Goal: Task Accomplishment & Management: Complete application form

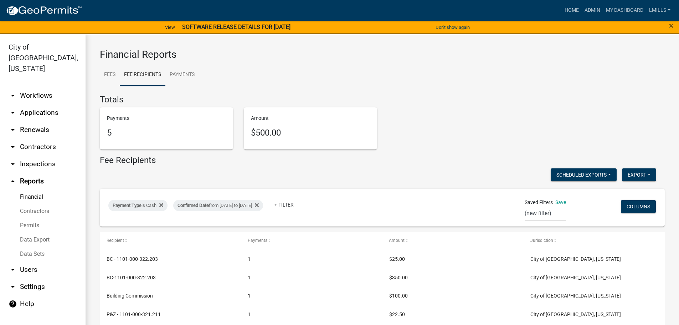
select select "0: null"
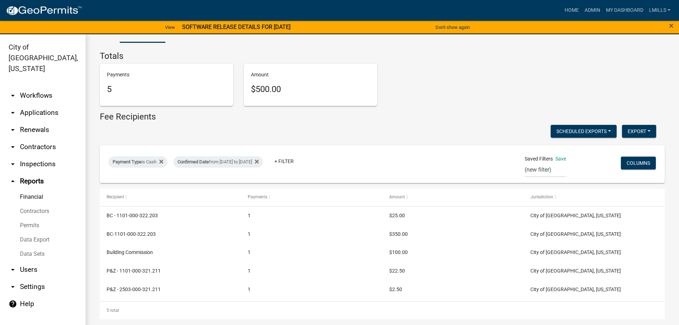
click at [50, 104] on link "arrow_drop_down Applications" at bounding box center [43, 112] width 86 height 17
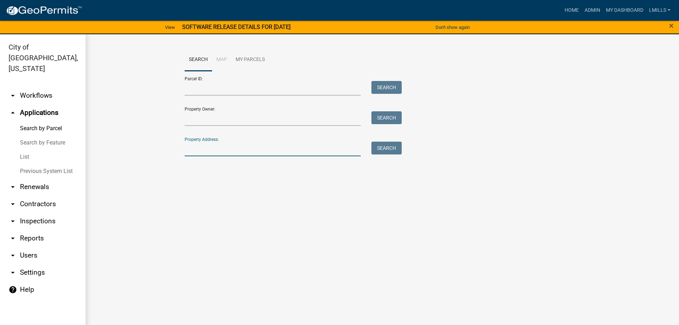
click at [209, 143] on input "Property Address:" at bounding box center [273, 149] width 177 height 15
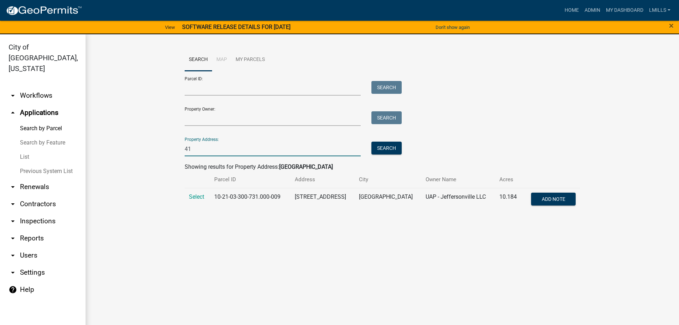
type input "4"
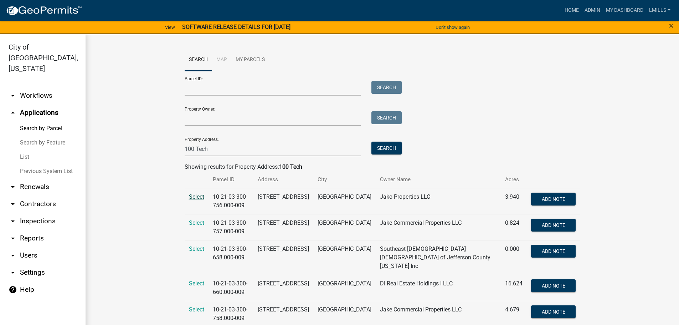
click at [194, 196] on span "Select" at bounding box center [196, 196] width 15 height 7
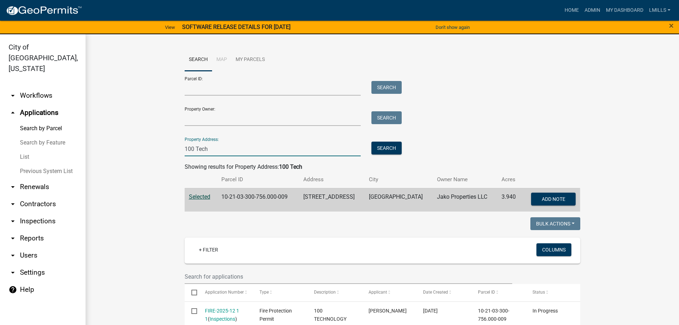
drag, startPoint x: 235, startPoint y: 147, endPoint x: 162, endPoint y: 147, distance: 73.1
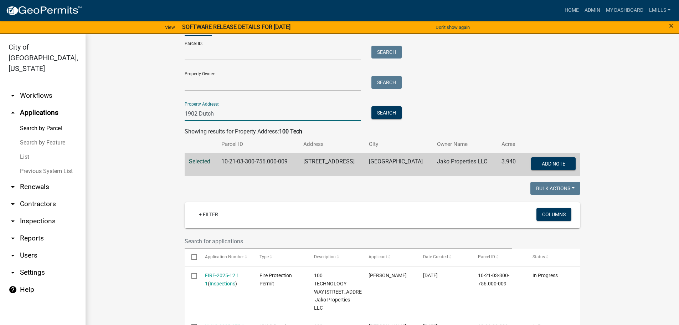
scroll to position [36, 0]
click at [391, 109] on button "Search" at bounding box center [387, 112] width 30 height 13
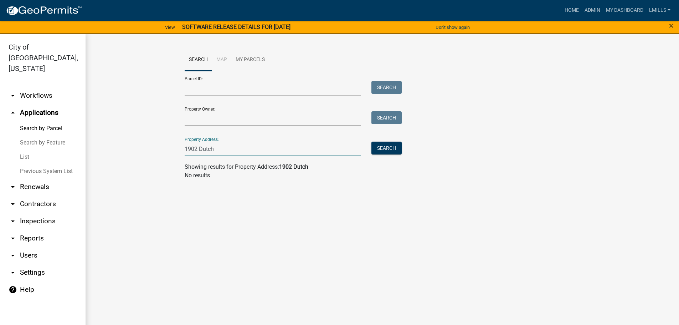
drag, startPoint x: 243, startPoint y: 150, endPoint x: 162, endPoint y: 152, distance: 80.6
click at [162, 152] on wm-workflow-application-search-view "Search Map My Parcels Parcel ID: Search Property Owner: Search Property Address…" at bounding box center [382, 116] width 565 height 137
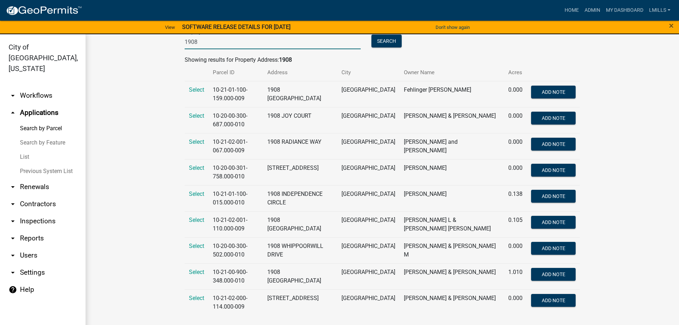
scroll to position [109, 0]
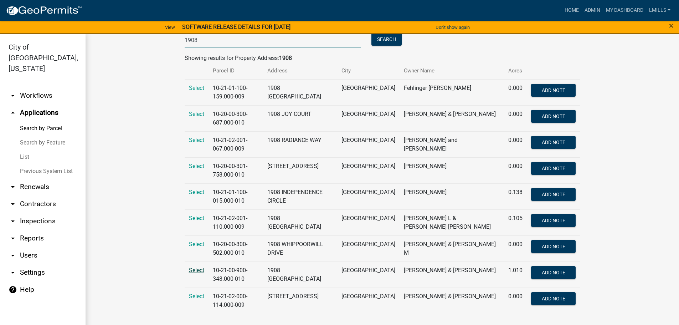
type input "1908"
click at [195, 270] on span "Select" at bounding box center [196, 270] width 15 height 7
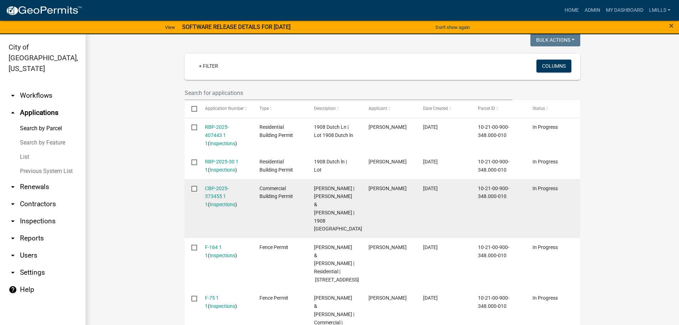
scroll to position [180, 0]
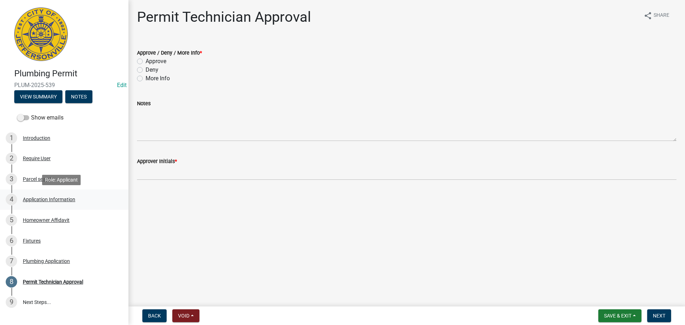
click at [41, 197] on div "Application Information" at bounding box center [49, 199] width 52 height 5
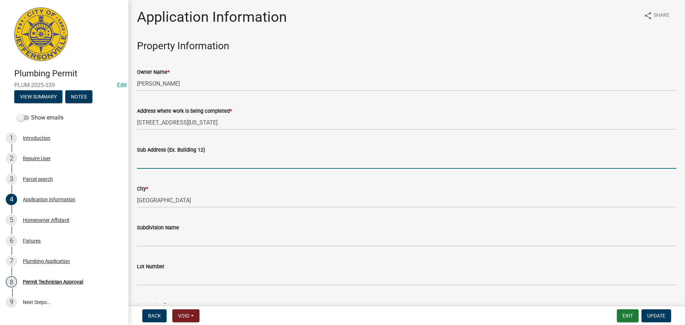
click at [164, 162] on input "Sub Address (Ex. Building 12)" at bounding box center [406, 161] width 539 height 15
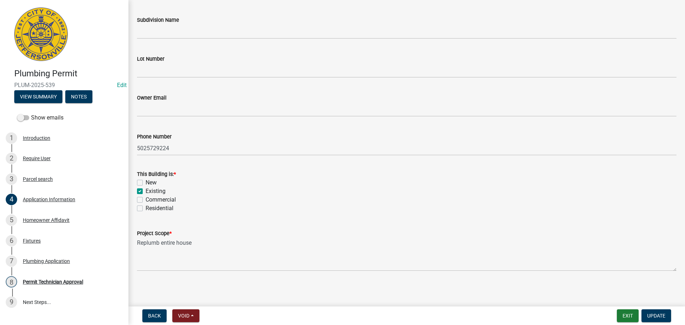
scroll to position [173, 0]
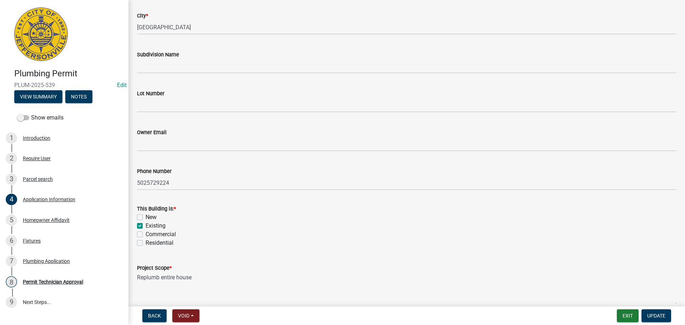
type input "740 Mechanic"
click at [166, 243] on label "Residential" at bounding box center [159, 243] width 28 height 9
click at [150, 243] on input "Residential" at bounding box center [147, 241] width 5 height 5
checkbox input "true"
checkbox input "false"
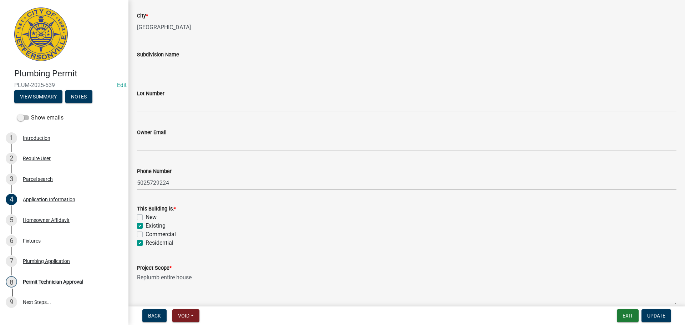
checkbox input "true"
checkbox input "false"
checkbox input "true"
click at [649, 314] on span "Update" at bounding box center [656, 316] width 18 height 6
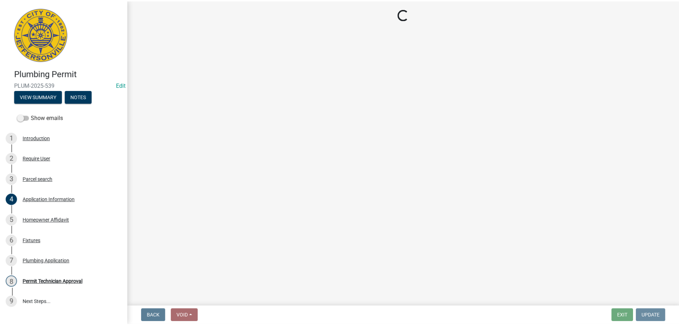
scroll to position [0, 0]
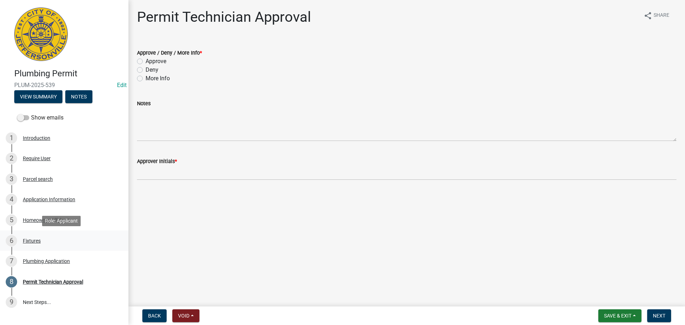
click at [29, 239] on div "Fixtures" at bounding box center [32, 240] width 18 height 5
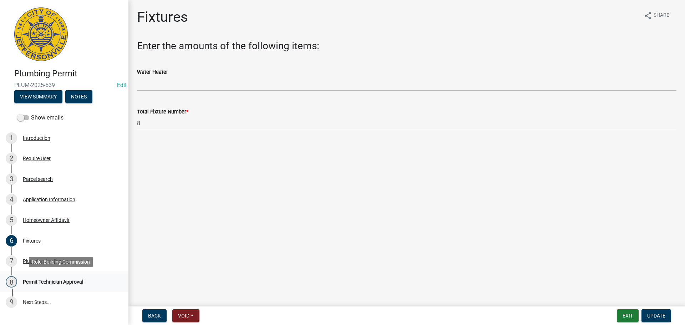
click at [48, 281] on div "Permit Technician Approval" at bounding box center [53, 281] width 60 height 5
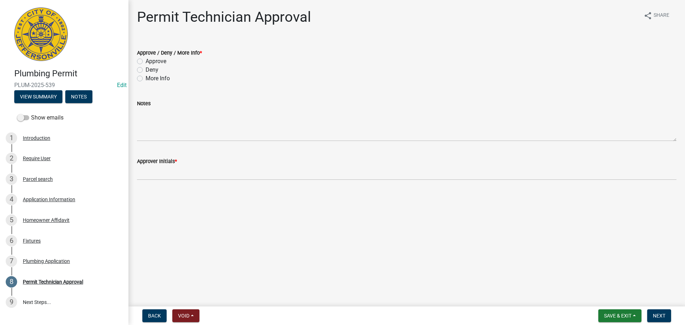
click at [156, 61] on label "Approve" at bounding box center [155, 61] width 21 height 9
click at [150, 61] on input "Approve" at bounding box center [147, 59] width 5 height 5
radio input "true"
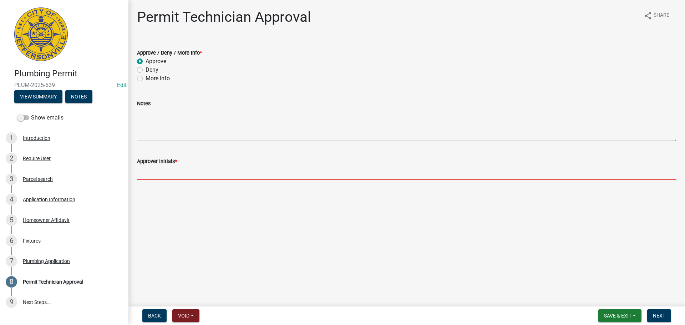
click at [155, 174] on input "Approver Initials *" at bounding box center [406, 172] width 539 height 15
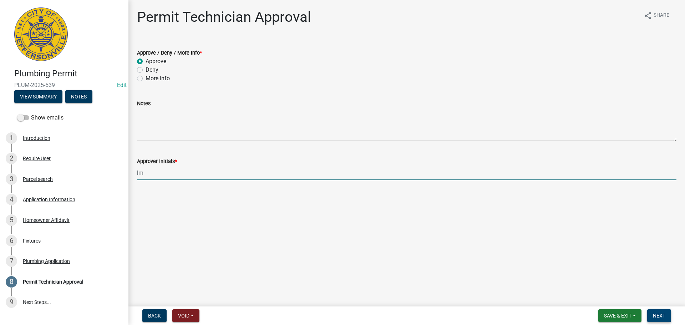
type input "lm"
click at [665, 310] on button "Next" at bounding box center [659, 315] width 24 height 13
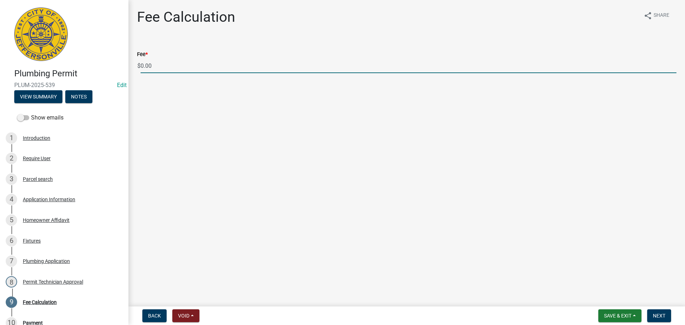
drag, startPoint x: 145, startPoint y: 66, endPoint x: 119, endPoint y: 66, distance: 26.4
click at [119, 66] on div "Plumbing Permit PLUM-2025-539 Edit View Summary Notes Show emails 1 Introductio…" at bounding box center [342, 162] width 685 height 325
type input "85.00"
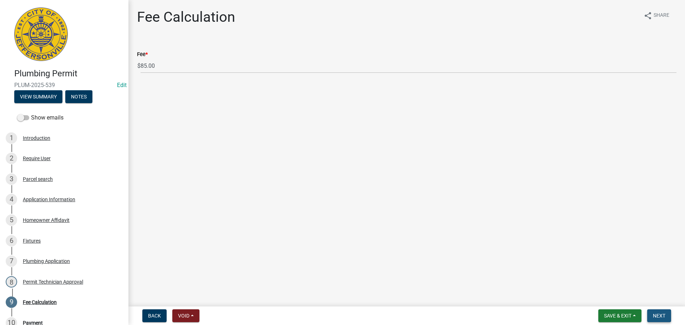
click at [660, 321] on button "Next" at bounding box center [659, 315] width 24 height 13
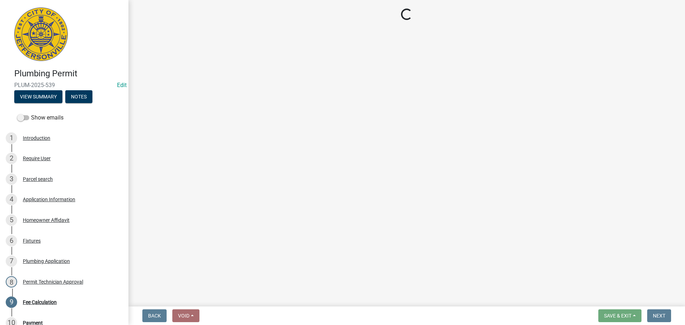
select select "3: 3"
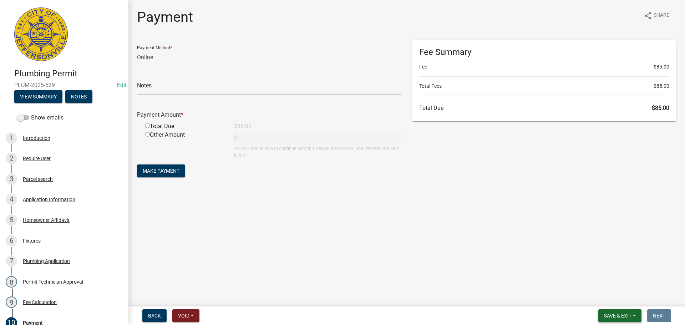
click at [620, 314] on span "Save & Exit" at bounding box center [617, 316] width 27 height 6
click at [620, 301] on button "Save & Exit" at bounding box center [612, 296] width 57 height 17
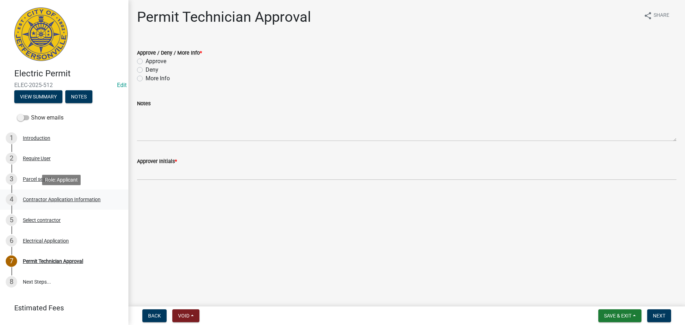
click at [83, 199] on div "Contractor Application Information" at bounding box center [62, 199] width 78 height 5
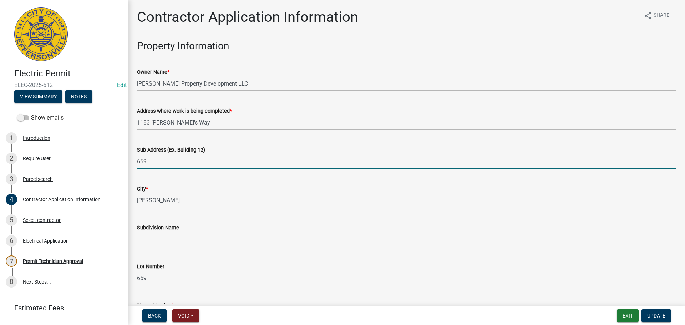
click at [138, 159] on input "659" at bounding box center [406, 161] width 539 height 15
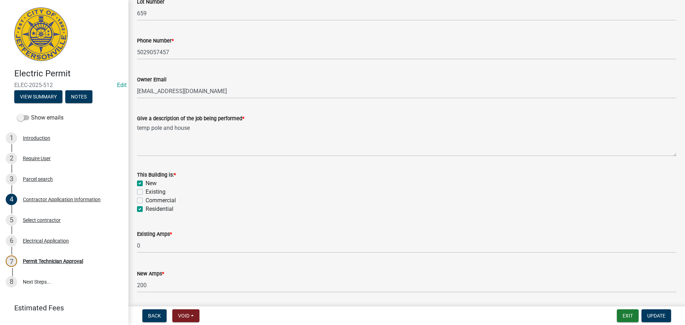
scroll to position [252, 0]
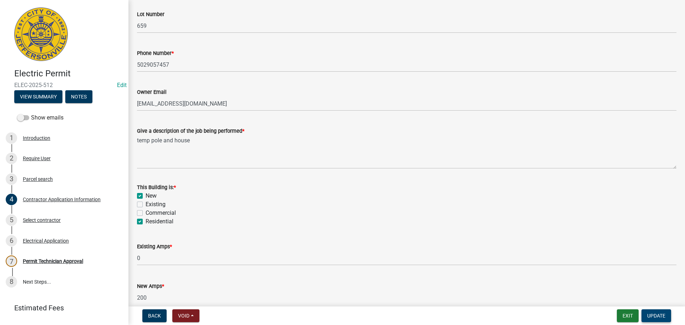
type input "1183 Dustin's Way, Lot 659"
click at [653, 319] on button "Update" at bounding box center [656, 315] width 30 height 13
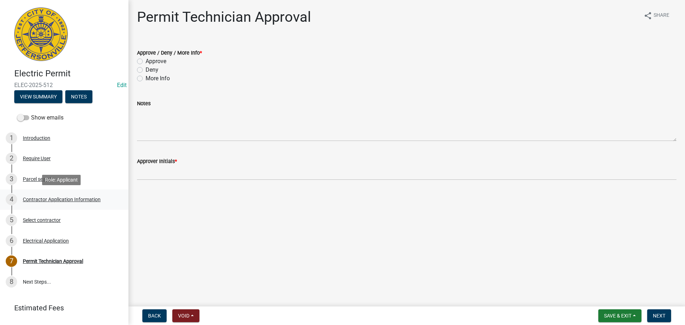
click at [82, 201] on div "Contractor Application Information" at bounding box center [62, 199] width 78 height 5
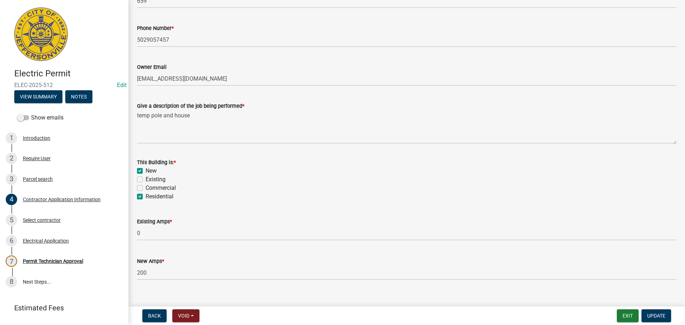
scroll to position [252, 0]
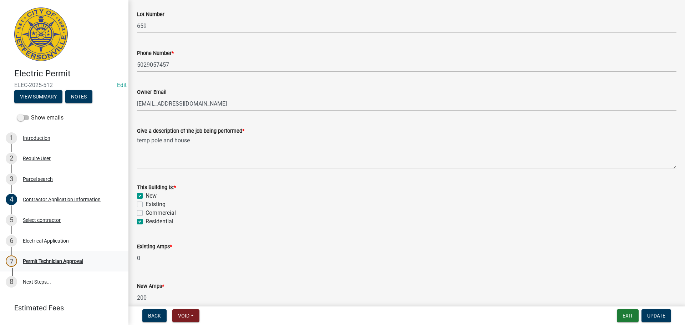
click at [63, 259] on div "Permit Technician Approval" at bounding box center [53, 261] width 60 height 5
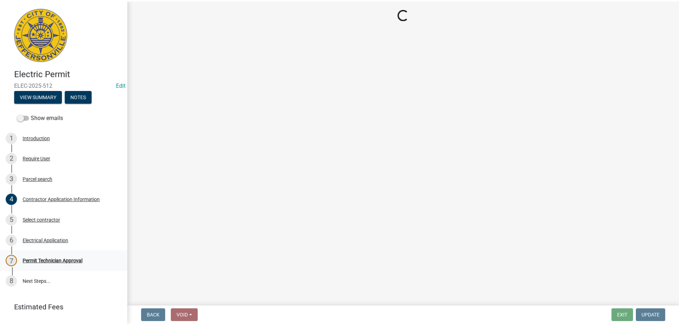
scroll to position [0, 0]
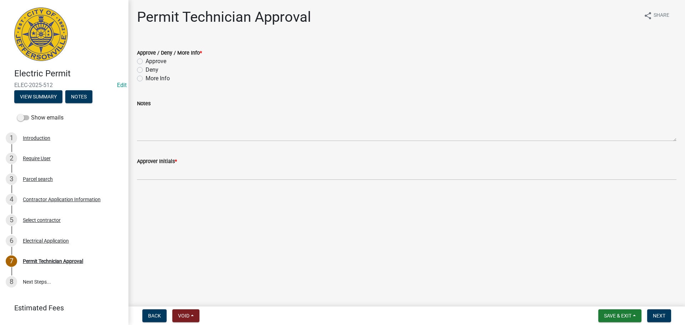
click at [155, 61] on label "Approve" at bounding box center [155, 61] width 21 height 9
click at [150, 61] on input "Approve" at bounding box center [147, 59] width 5 height 5
radio input "true"
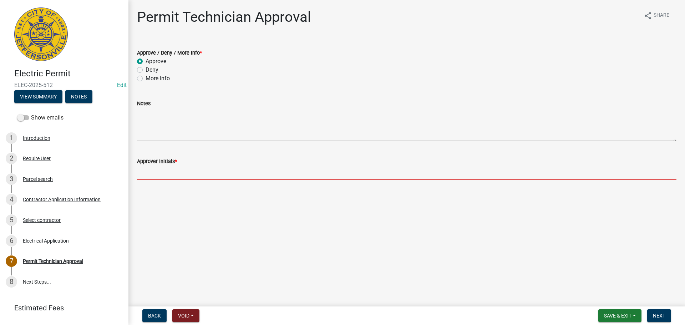
click at [179, 175] on input "Approver Initials *" at bounding box center [406, 172] width 539 height 15
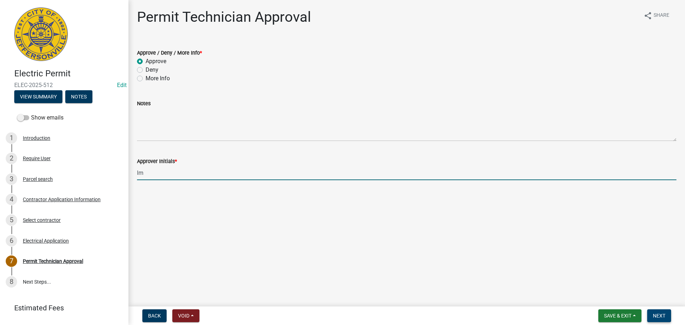
type input "lm"
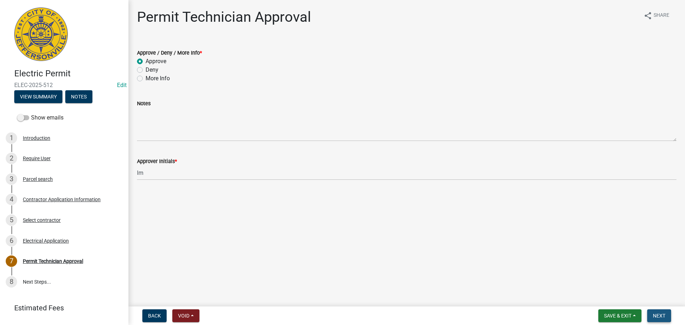
click at [661, 317] on span "Next" at bounding box center [659, 316] width 12 height 6
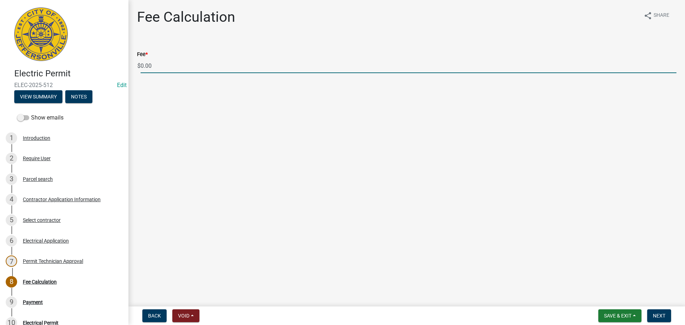
drag, startPoint x: 173, startPoint y: 68, endPoint x: 117, endPoint y: 69, distance: 56.7
click at [117, 69] on div "Electric Permit ELEC-2025-512 Edit View Summary Notes Show emails 1 Introductio…" at bounding box center [342, 162] width 685 height 325
type input "135.00"
click at [665, 316] on span "Next" at bounding box center [659, 316] width 12 height 6
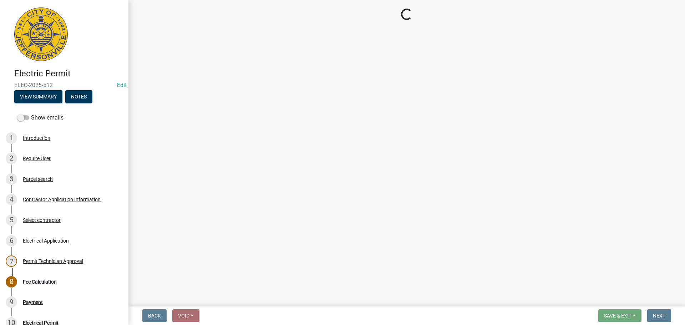
select select "3: 3"
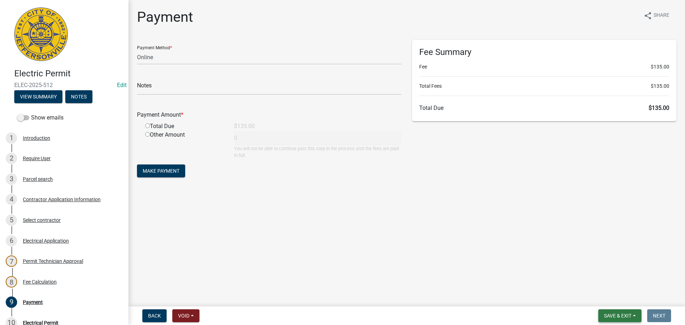
click at [629, 315] on span "Save & Exit" at bounding box center [617, 316] width 27 height 6
click at [628, 300] on button "Save & Exit" at bounding box center [612, 296] width 57 height 17
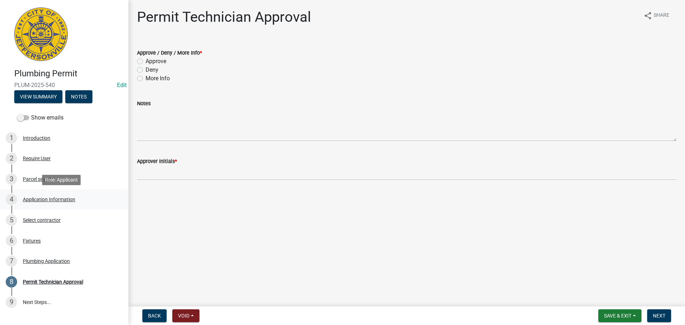
click at [44, 198] on div "Application Information" at bounding box center [49, 199] width 52 height 5
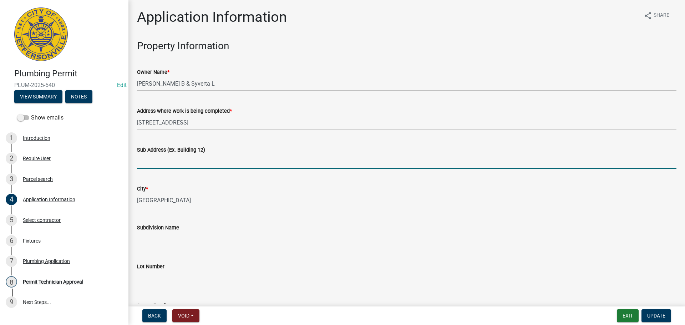
click at [211, 155] on input "Sub Address (Ex. Building 12)" at bounding box center [406, 161] width 539 height 15
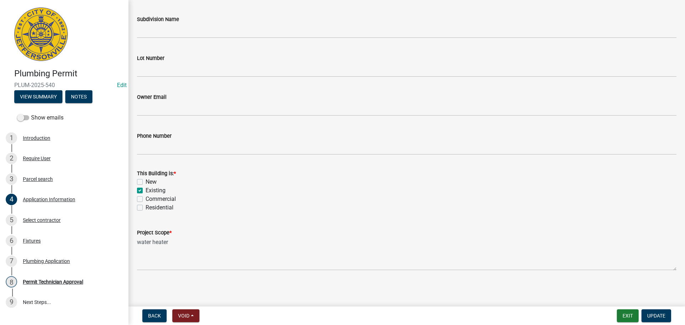
scroll to position [209, 0]
type input "205 King Circle"
click at [157, 210] on label "Residential" at bounding box center [159, 207] width 28 height 9
click at [150, 208] on input "Residential" at bounding box center [147, 205] width 5 height 5
checkbox input "true"
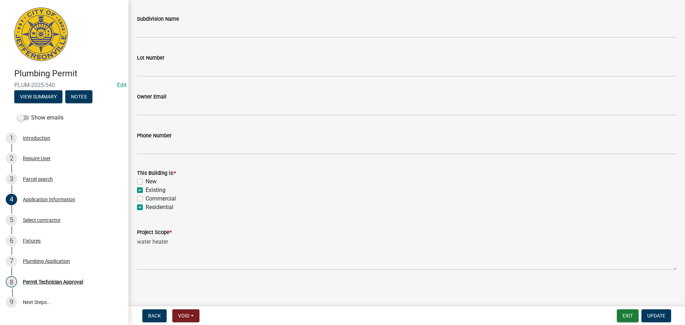
checkbox input "false"
checkbox input "true"
checkbox input "false"
checkbox input "true"
click at [649, 315] on span "Update" at bounding box center [656, 316] width 18 height 6
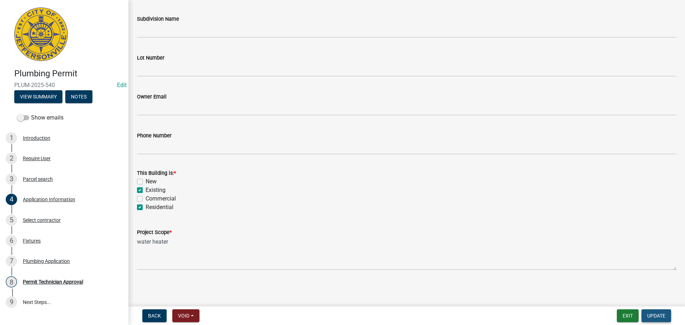
scroll to position [0, 0]
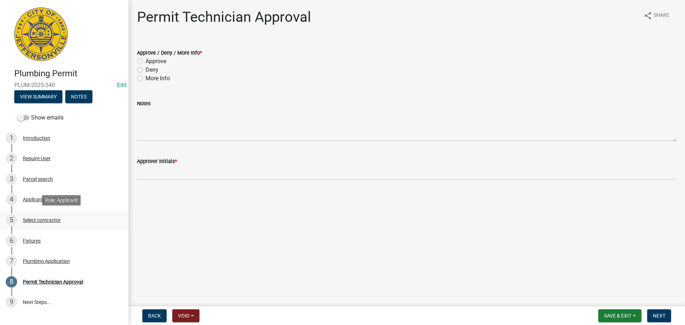
click at [43, 221] on div "Select contractor" at bounding box center [42, 220] width 38 height 5
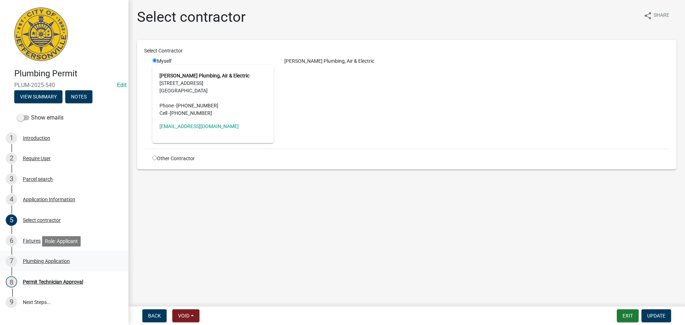
click at [37, 261] on div "Plumbing Application" at bounding box center [46, 261] width 47 height 5
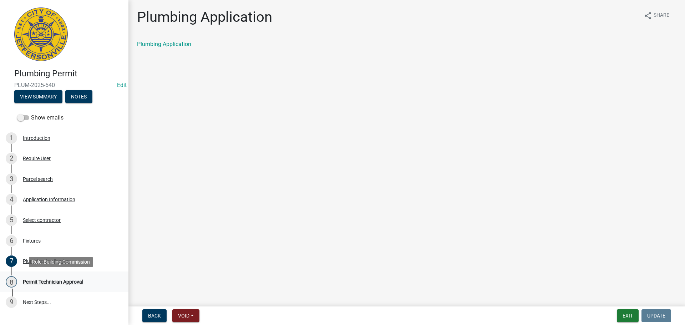
click at [39, 280] on div "Permit Technician Approval" at bounding box center [53, 281] width 60 height 5
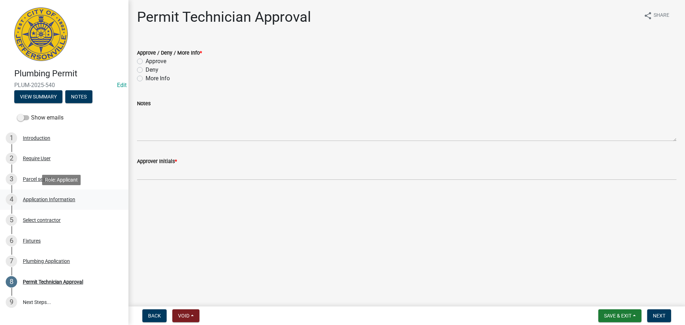
click at [52, 197] on div "Application Information" at bounding box center [49, 199] width 52 height 5
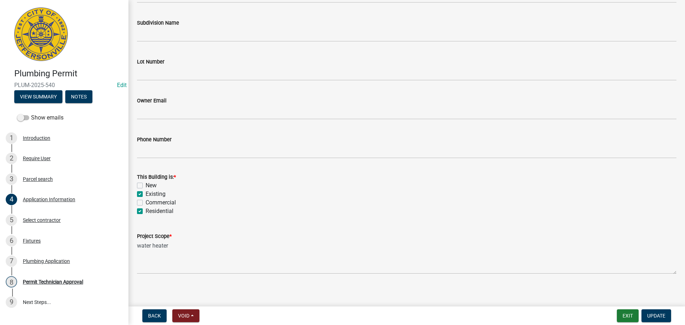
scroll to position [209, 0]
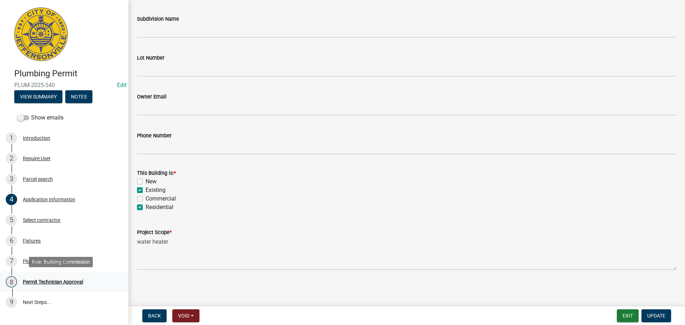
click at [32, 282] on div "Permit Technician Approval" at bounding box center [53, 281] width 60 height 5
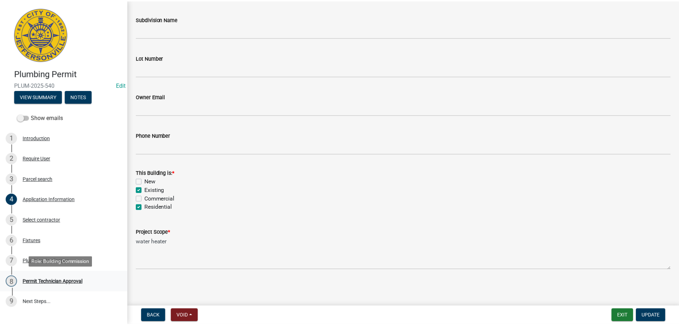
scroll to position [0, 0]
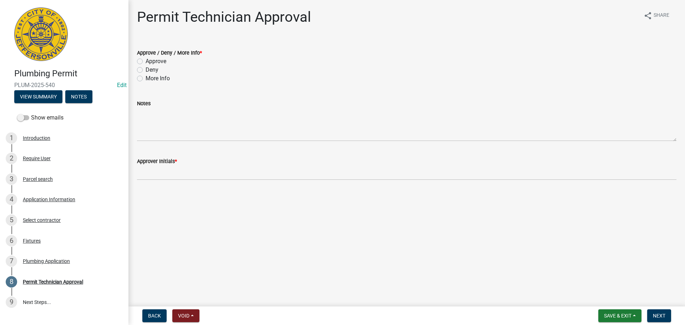
click at [156, 63] on label "Approve" at bounding box center [155, 61] width 21 height 9
click at [150, 62] on input "Approve" at bounding box center [147, 59] width 5 height 5
radio input "true"
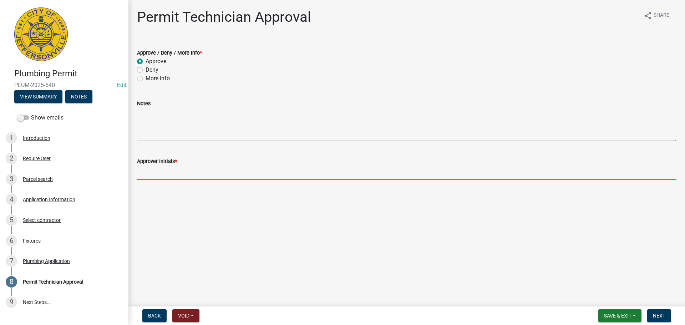
click at [146, 175] on input "Approver Initials *" at bounding box center [406, 172] width 539 height 15
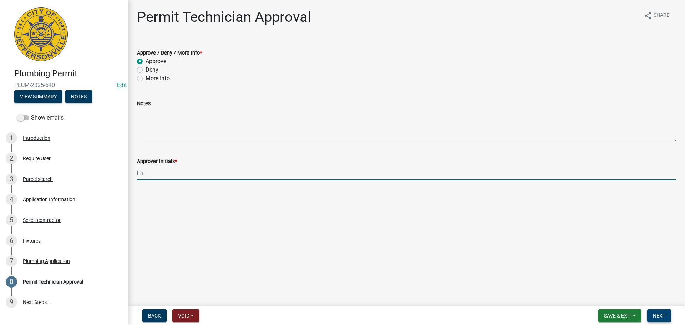
type input "lm"
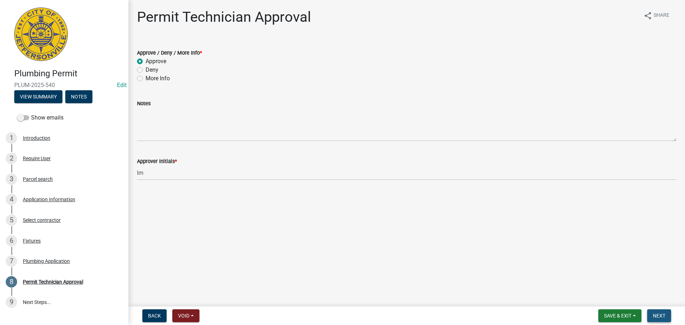
click at [650, 312] on button "Next" at bounding box center [659, 315] width 24 height 13
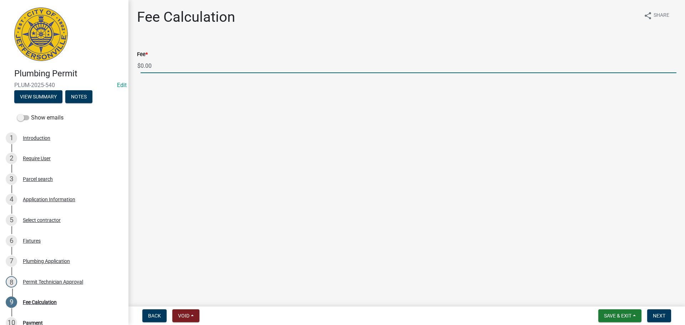
drag, startPoint x: 173, startPoint y: 67, endPoint x: 115, endPoint y: 66, distance: 58.1
click at [115, 66] on div "Plumbing Permit PLUM-2025-540 Edit View Summary Notes Show emails 1 Introductio…" at bounding box center [342, 162] width 685 height 325
type input "35.00"
click at [655, 313] on span "Next" at bounding box center [659, 316] width 12 height 6
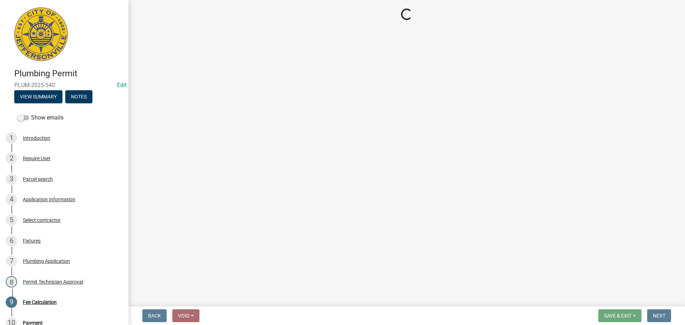
select select "3: 3"
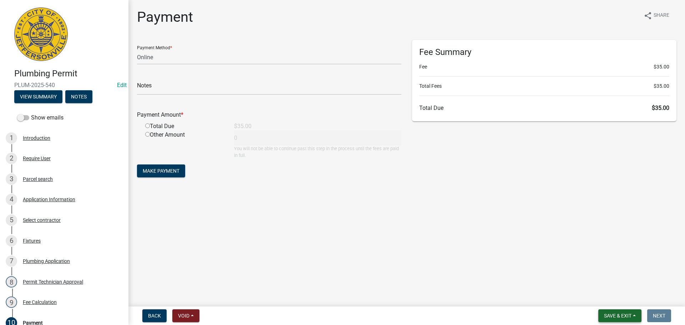
click at [629, 312] on button "Save & Exit" at bounding box center [619, 315] width 43 height 13
click at [628, 303] on button "Save & Exit" at bounding box center [612, 296] width 57 height 17
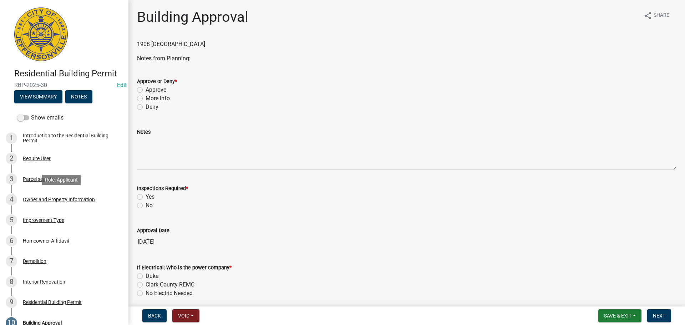
click at [71, 198] on div "Owner and Property Information" at bounding box center [59, 199] width 72 height 5
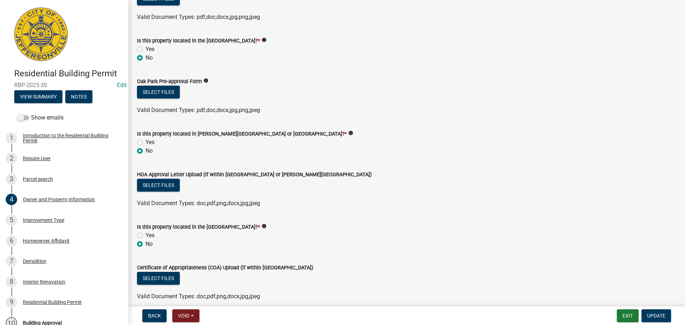
scroll to position [599, 0]
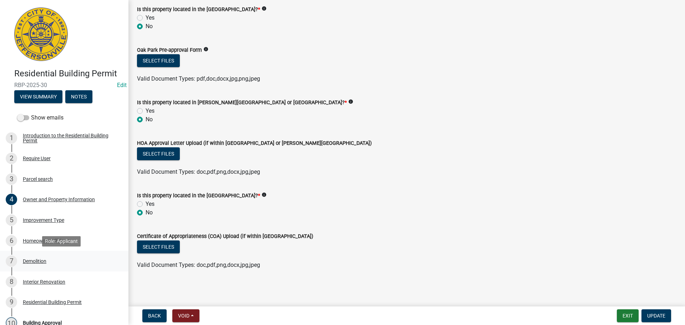
click at [33, 260] on div "Demolition" at bounding box center [35, 261] width 24 height 5
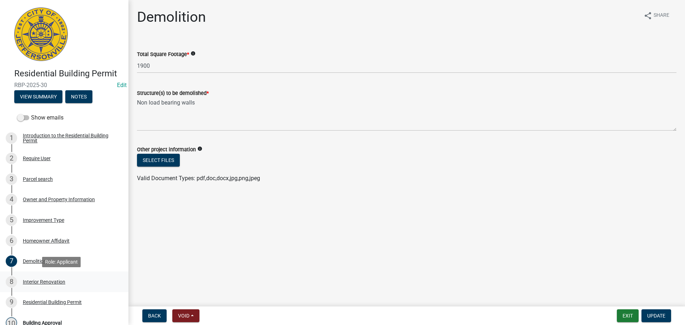
click at [41, 280] on div "Interior Renovation" at bounding box center [44, 281] width 42 height 5
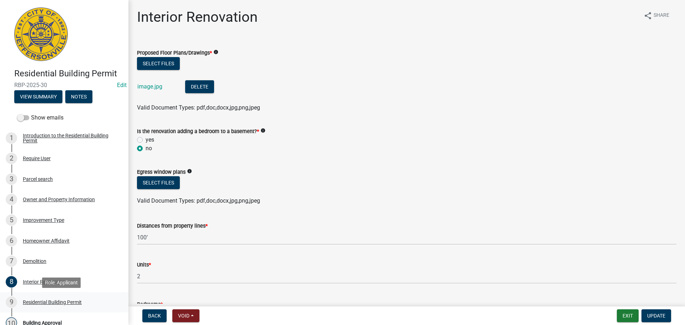
click at [44, 300] on div "Residential Building Permit" at bounding box center [52, 302] width 59 height 5
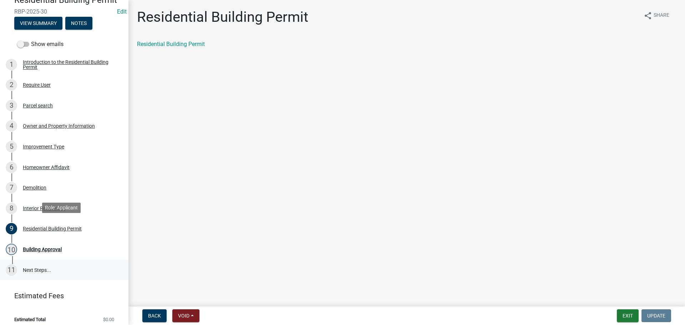
scroll to position [79, 0]
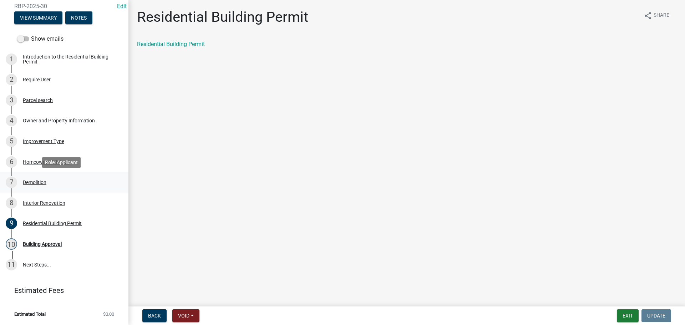
click at [36, 183] on div "Demolition" at bounding box center [35, 182] width 24 height 5
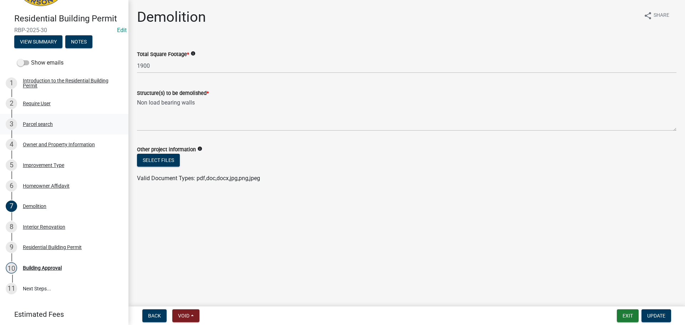
scroll to position [43, 0]
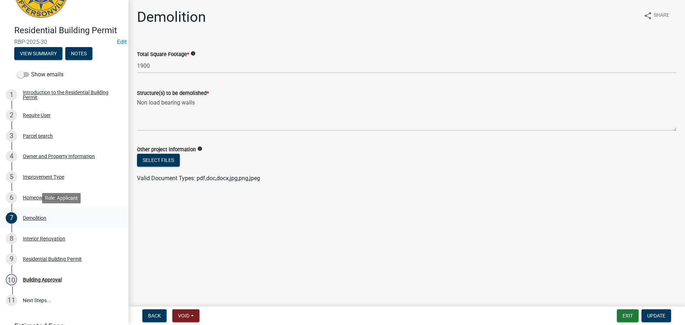
click at [34, 218] on div "Demolition" at bounding box center [35, 217] width 24 height 5
click at [42, 239] on div "Interior Renovation" at bounding box center [44, 238] width 42 height 5
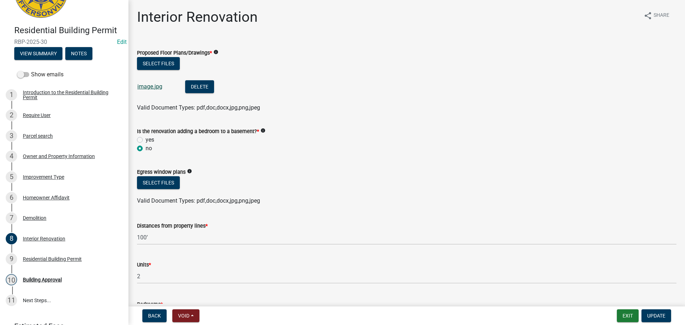
click at [154, 87] on link "image.jpg" at bounding box center [149, 86] width 25 height 7
click at [42, 278] on div "Building Approval" at bounding box center [42, 279] width 39 height 5
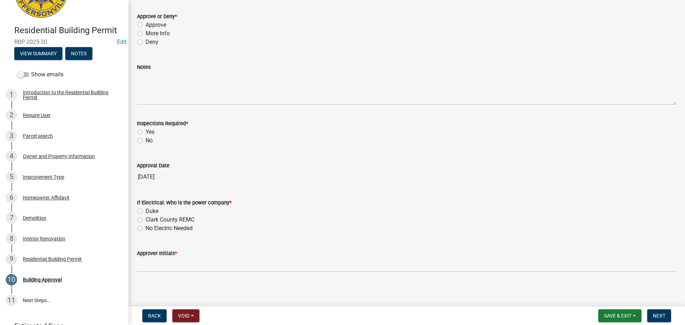
scroll to position [67, 0]
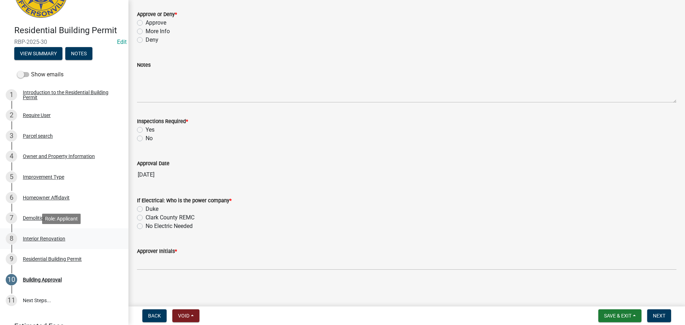
click at [47, 236] on div "Interior Renovation" at bounding box center [44, 238] width 42 height 5
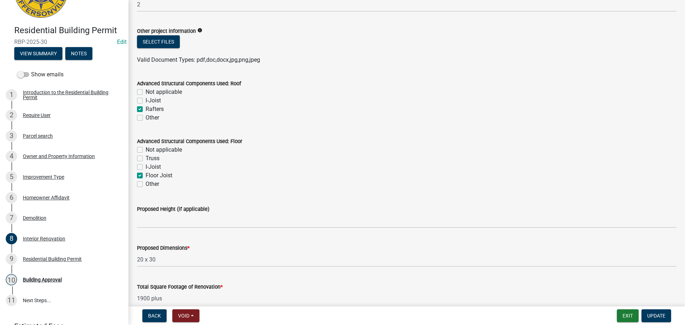
scroll to position [426, 0]
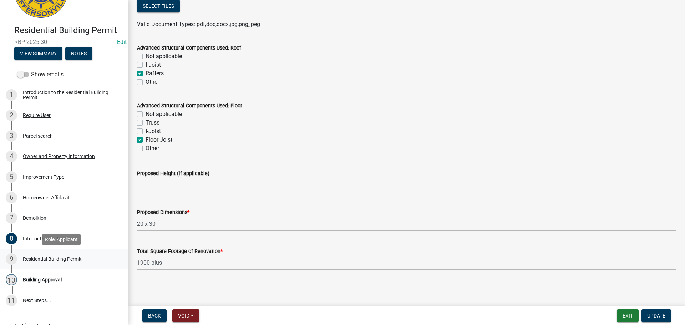
click at [45, 260] on div "Residential Building Permit" at bounding box center [52, 258] width 59 height 5
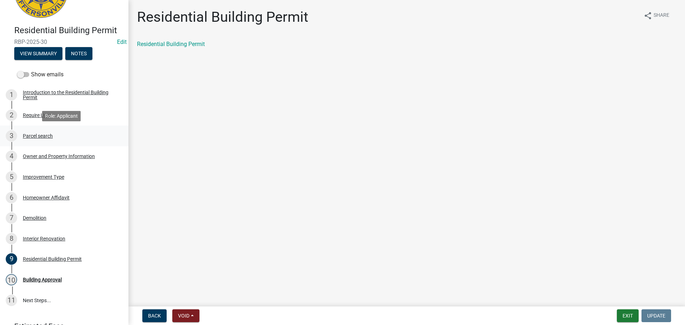
click at [44, 135] on div "Parcel search" at bounding box center [38, 135] width 30 height 5
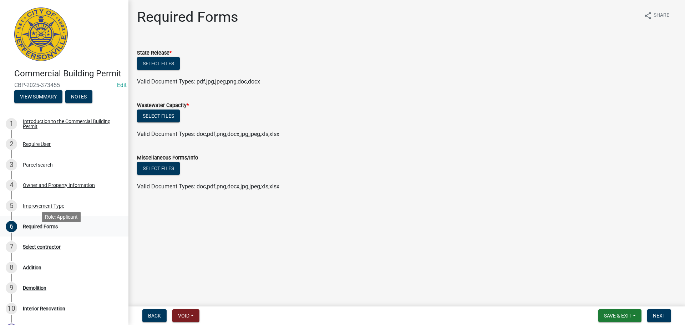
click at [37, 229] on div "Required Forms" at bounding box center [40, 226] width 35 height 5
click at [55, 189] on link "4 Owner and Property Information" at bounding box center [64, 185] width 128 height 21
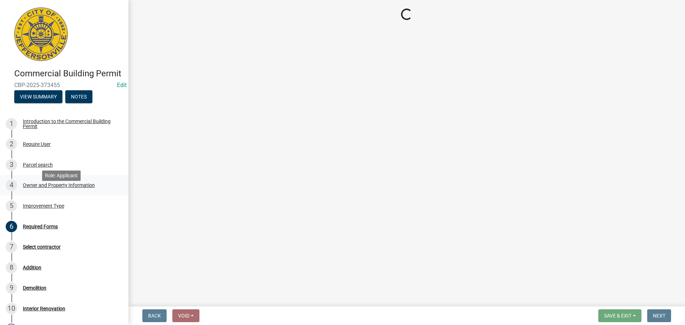
click at [52, 188] on div "Owner and Property Information" at bounding box center [59, 185] width 72 height 5
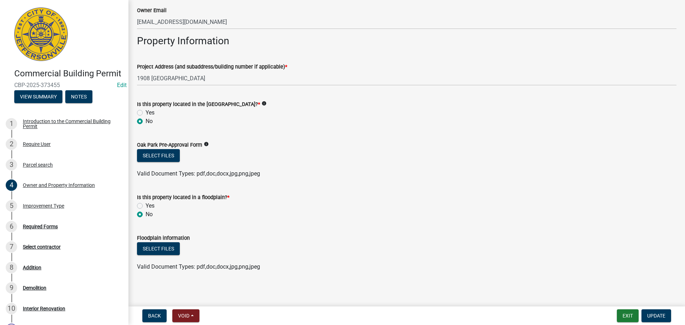
scroll to position [374, 0]
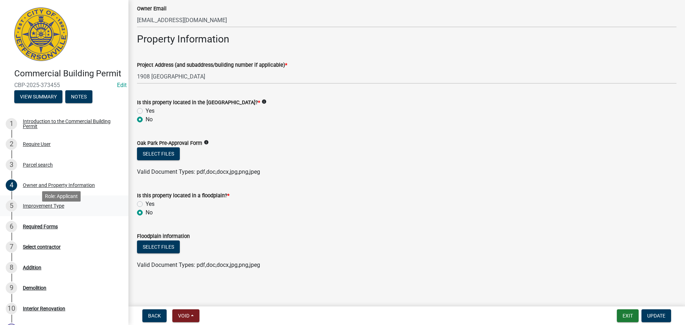
click at [50, 208] on div "Improvement Type" at bounding box center [43, 205] width 41 height 5
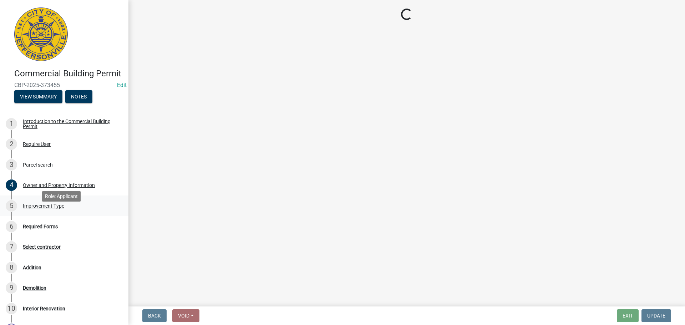
scroll to position [0, 0]
